Goal: Information Seeking & Learning: Learn about a topic

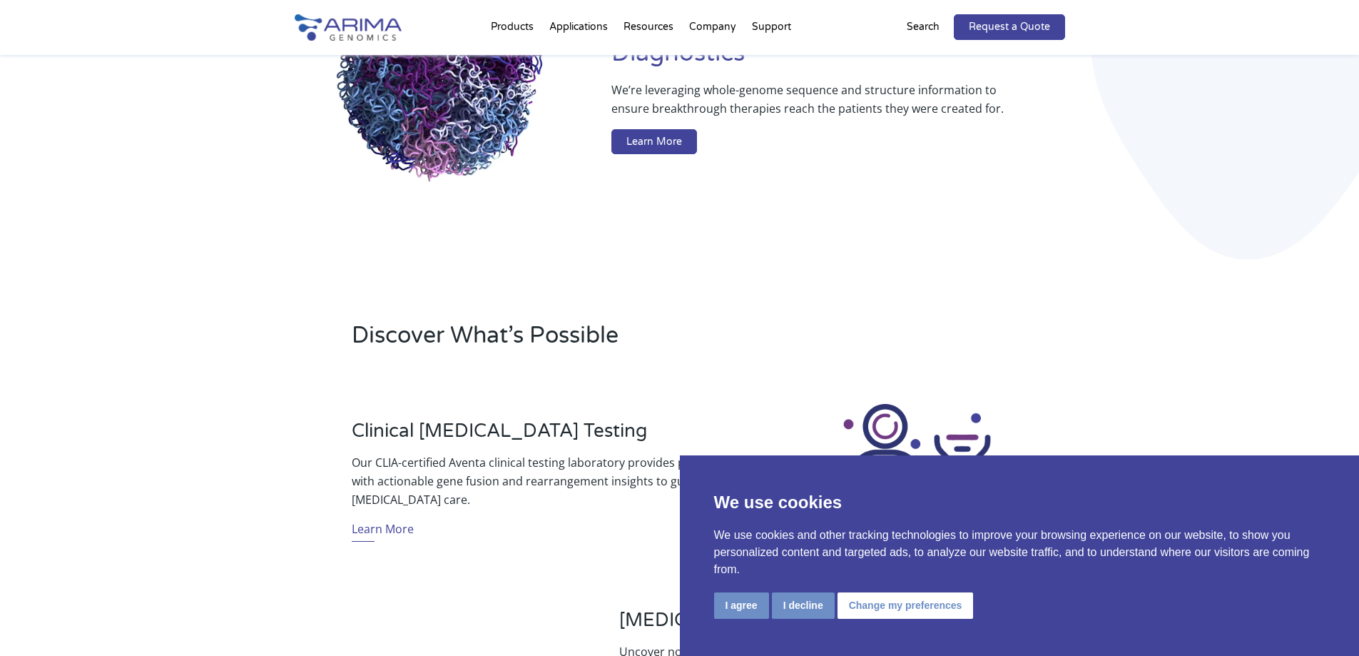
scroll to position [228, 0]
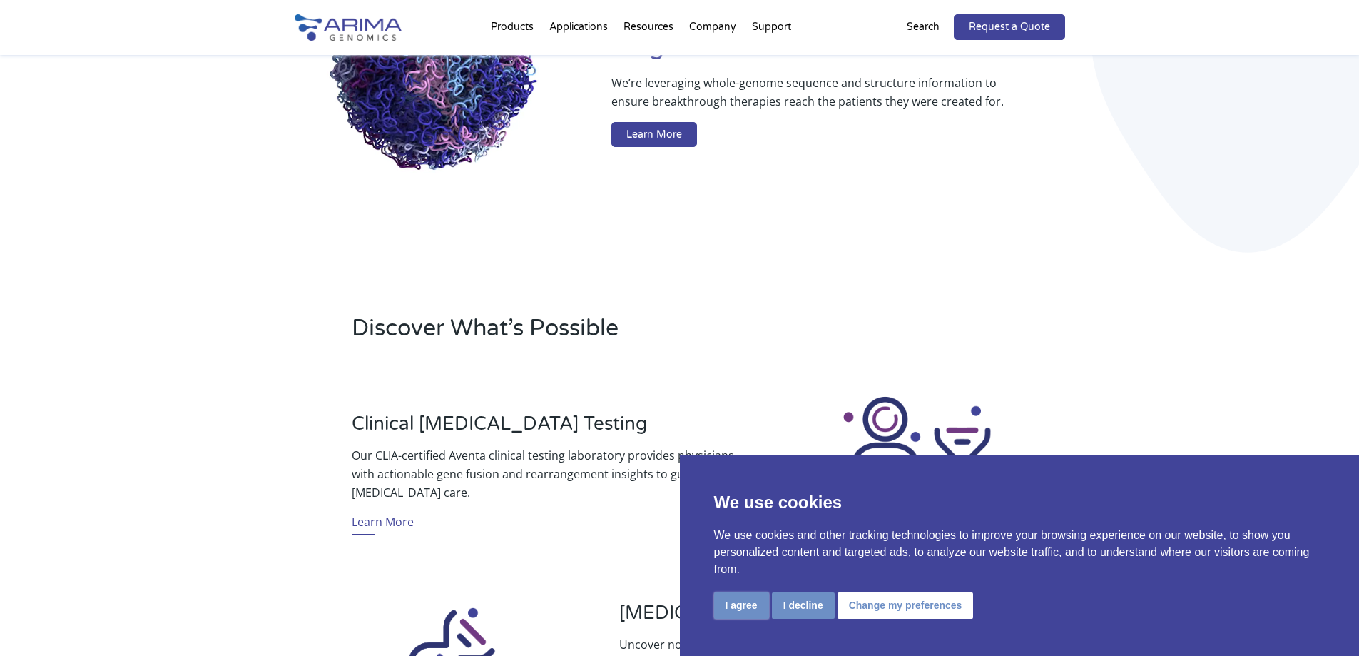
click at [741, 610] on button "I agree" at bounding box center [741, 605] width 55 height 26
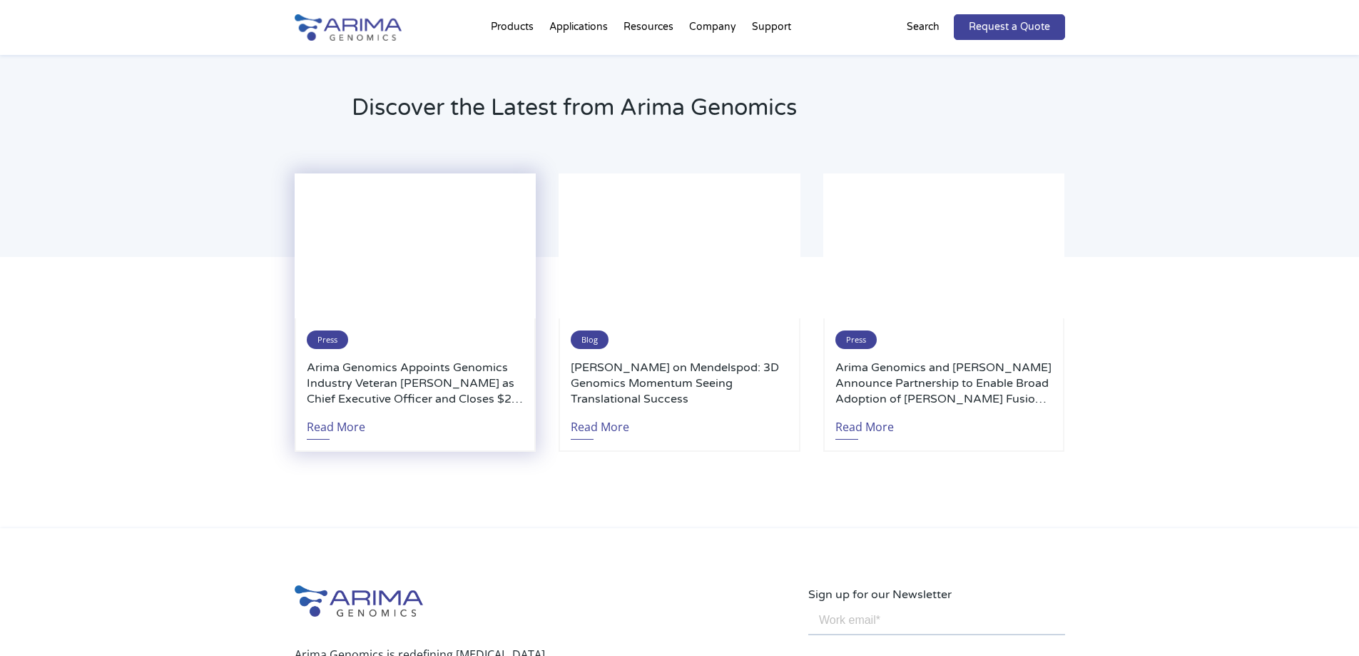
scroll to position [3007, 0]
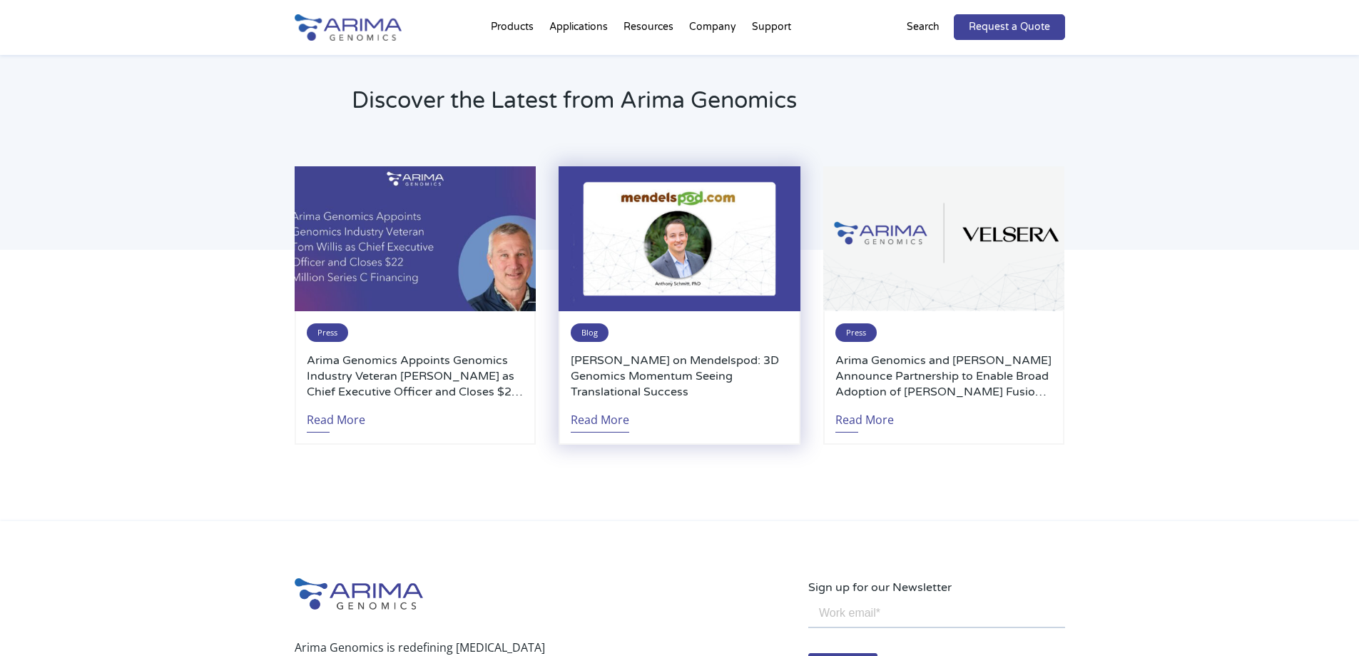
click at [587, 415] on link "Read More" at bounding box center [600, 416] width 59 height 33
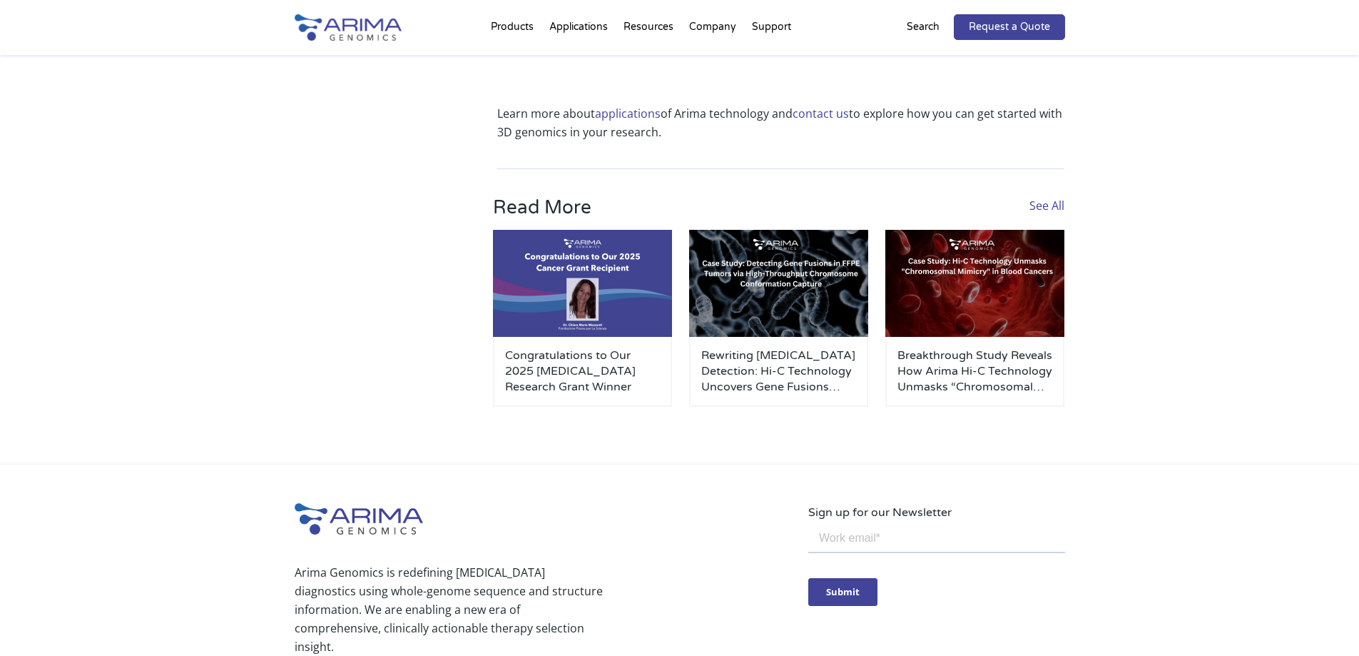
scroll to position [1770, 0]
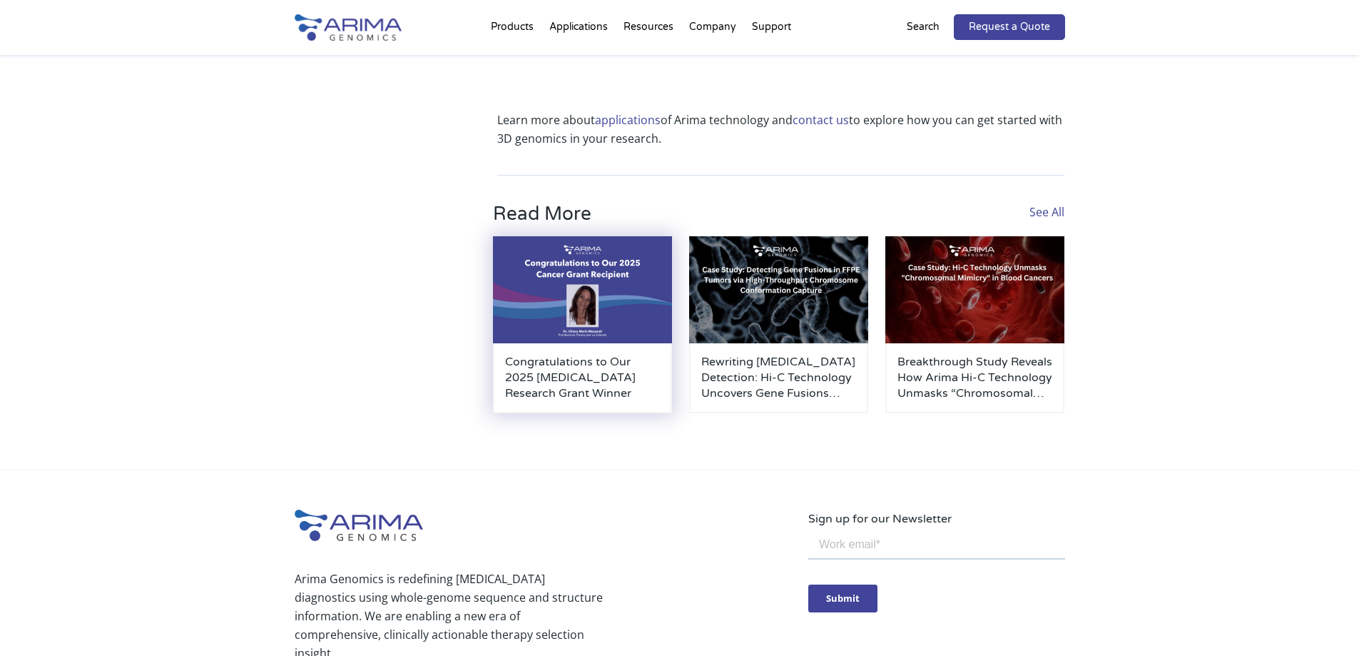
click at [584, 354] on h3 "Congratulations to Our 2025 [MEDICAL_DATA] Research Grant Winner" at bounding box center [582, 377] width 155 height 47
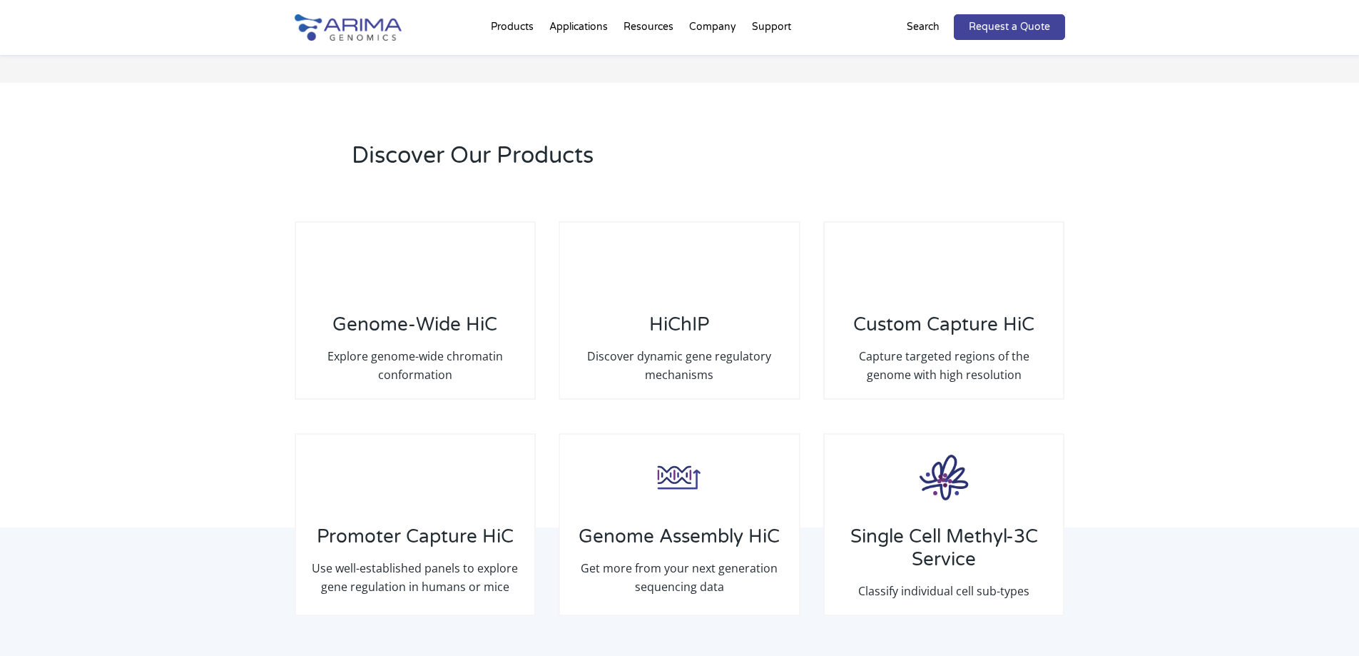
scroll to position [1979, 0]
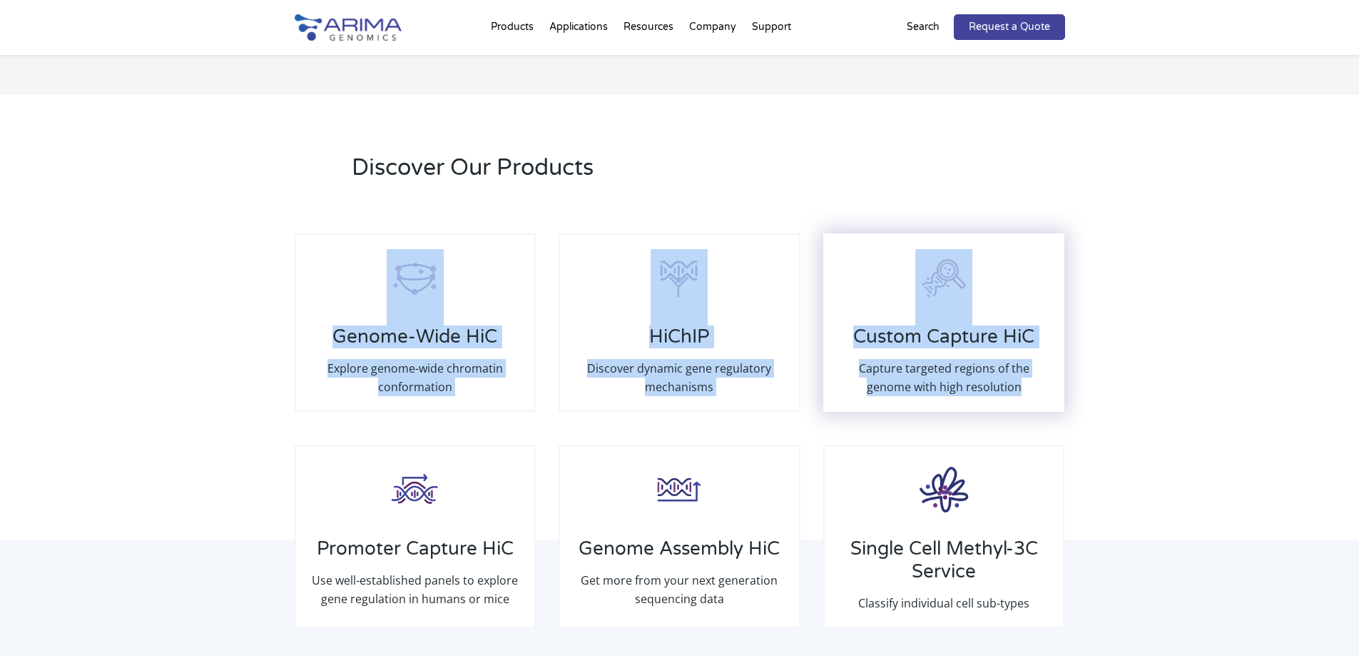
drag, startPoint x: 249, startPoint y: 238, endPoint x: 1055, endPoint y: 391, distance: 820.7
click at [1055, 391] on div "Discover Our Products Genome-Wide HiC Explore genome-wide chromatin conformatio…" at bounding box center [679, 399] width 1359 height 609
copy div "Genome-Wide HiC Explore genome-wide chromatin conformation HiChIP Discover dyna…"
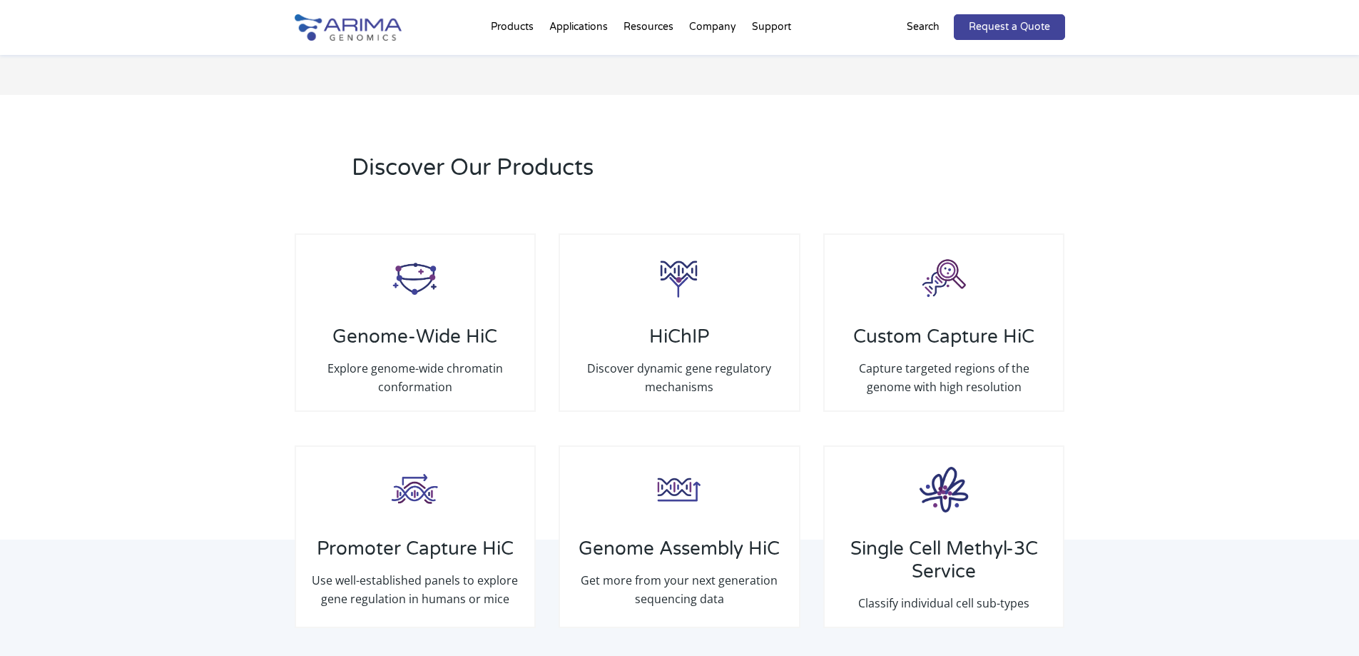
click at [283, 567] on div "Discover Our Products Genome-Wide HiC Explore genome-wide chromatin conformatio…" at bounding box center [679, 399] width 1359 height 609
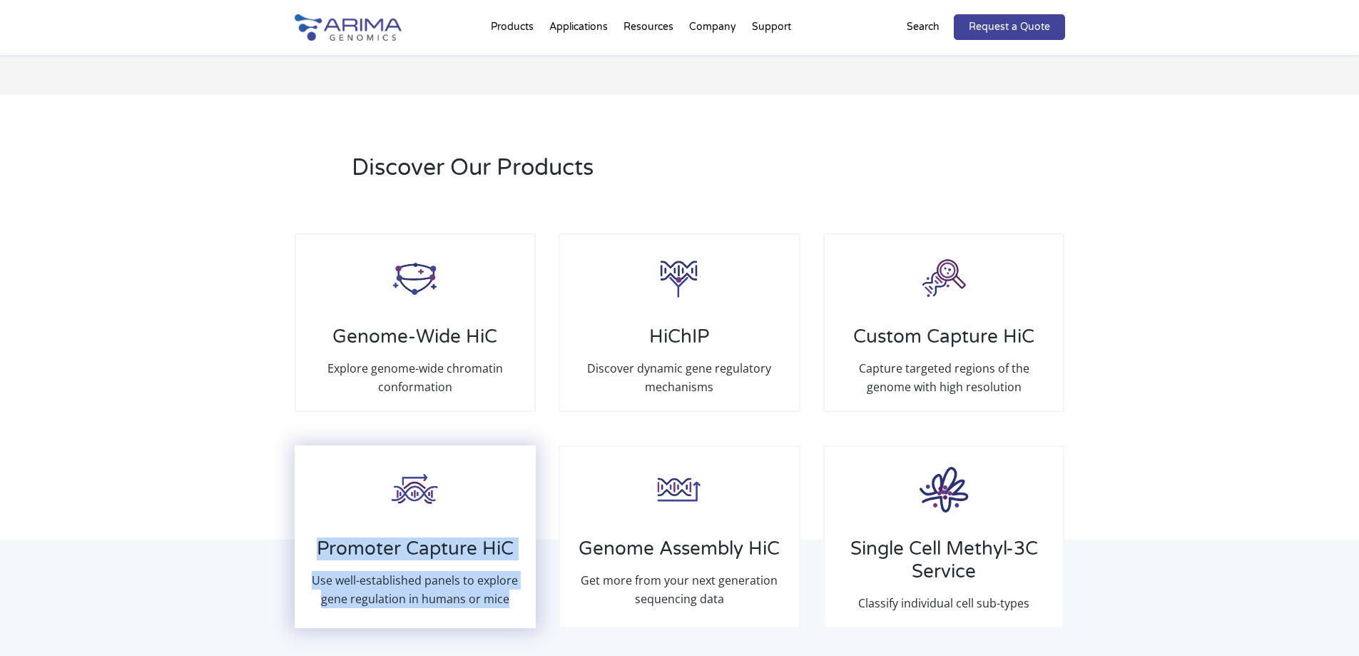
drag, startPoint x: 269, startPoint y: 540, endPoint x: 520, endPoint y: 610, distance: 260.7
click at [520, 610] on div "Discover Our Products Genome-Wide HiC Explore genome-wide chromatin conformatio…" at bounding box center [679, 399] width 1359 height 609
copy div "Promoter Capture HiC Use well-established panels to explore gene regulation in …"
click at [270, 604] on div "Discover Our Products Genome-Wide HiC Explore genome-wide chromatin conformatio…" at bounding box center [679, 399] width 1359 height 609
